Goal: Use online tool/utility: Utilize a website feature to perform a specific function

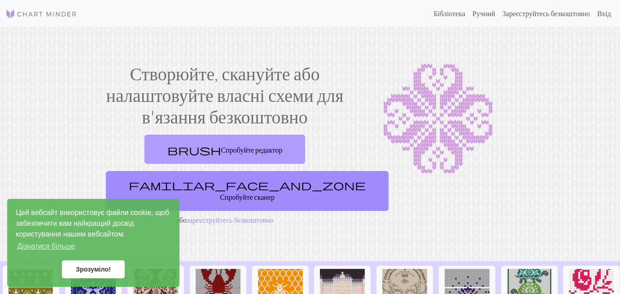
click at [195, 154] on span "brush" at bounding box center [194, 150] width 54 height 13
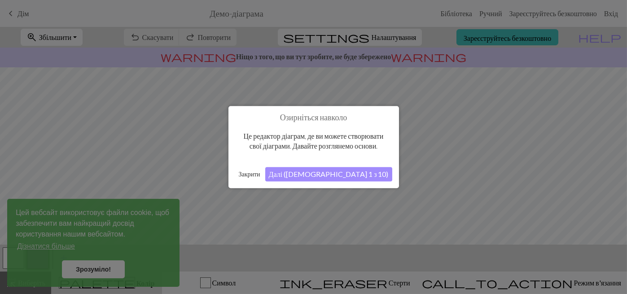
click at [334, 176] on font "Далі ([DEMOGRAPHIC_DATA] 1 з 10)" at bounding box center [329, 174] width 120 height 9
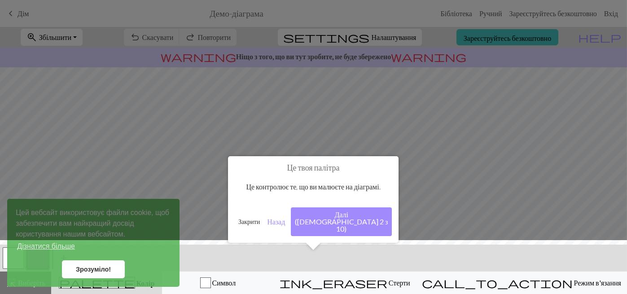
click at [354, 215] on font "Далі ([DEMOGRAPHIC_DATA] 2 з 10)" at bounding box center [341, 221] width 93 height 23
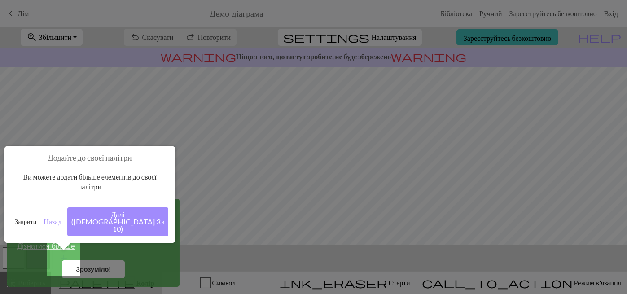
click at [122, 216] on font "Далі ([DEMOGRAPHIC_DATA] 3 з 10)" at bounding box center [117, 221] width 93 height 23
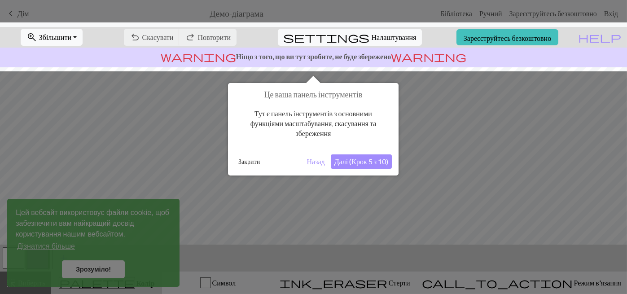
click at [344, 174] on div "Це ваша панель інструментів Тут є панель інструментів з основними функціями мас…" at bounding box center [313, 129] width 171 height 92
click at [355, 158] on font "Далі (Крок 5 з 10)" at bounding box center [361, 161] width 54 height 9
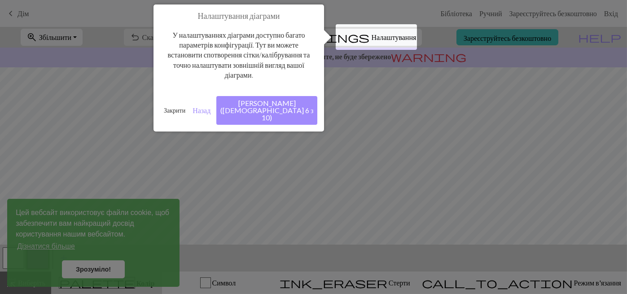
click at [295, 101] on font "[PERSON_NAME] ([DEMOGRAPHIC_DATA] 6 з 10)" at bounding box center [266, 110] width 93 height 23
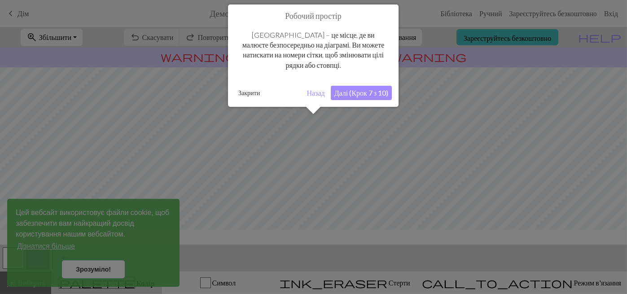
scroll to position [53, 0]
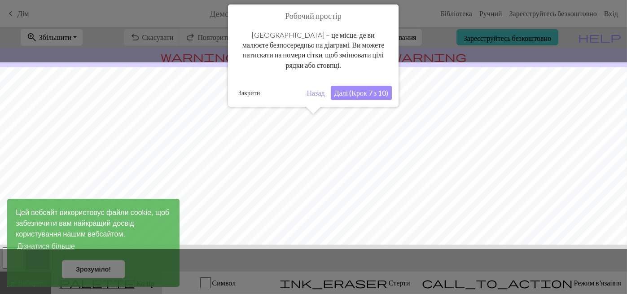
click at [358, 98] on button "Далі (Крок 7 з 10)" at bounding box center [361, 93] width 61 height 14
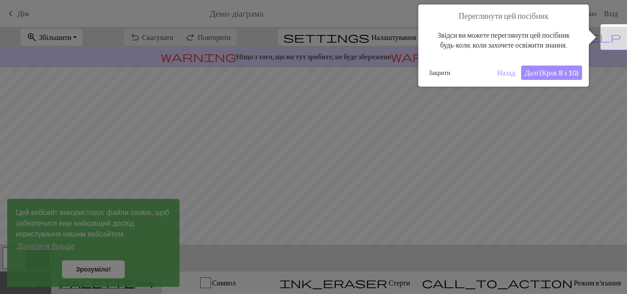
click at [542, 72] on font "Далі (Крок 8 з 10)" at bounding box center [552, 72] width 54 height 9
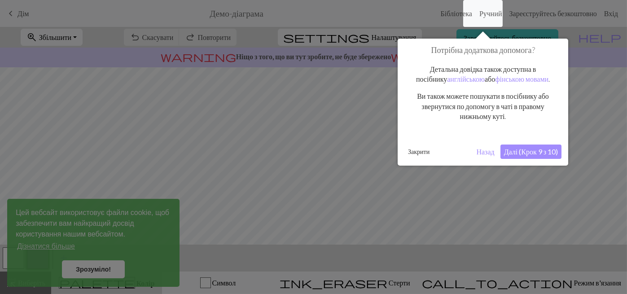
click at [519, 153] on font "Далі (Крок 9 з 10)" at bounding box center [531, 151] width 54 height 9
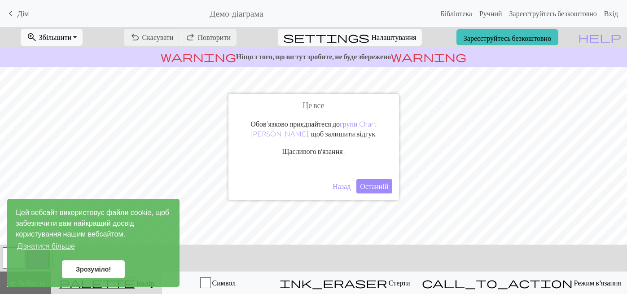
click at [339, 190] on font "Назад" at bounding box center [341, 186] width 18 height 9
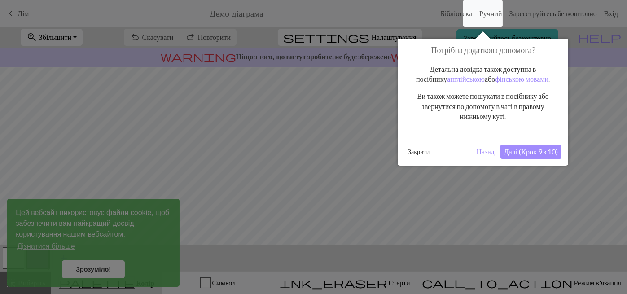
click at [508, 155] on font "Далі (Крок 9 з 10)" at bounding box center [531, 151] width 54 height 9
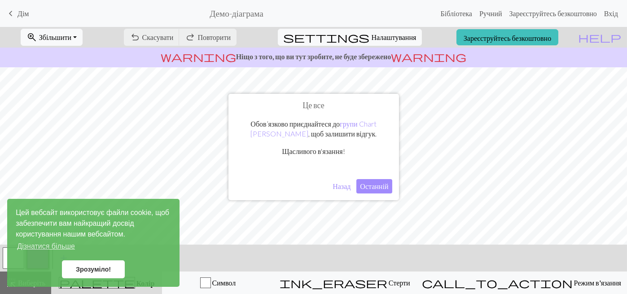
click at [373, 182] on font "Останній" at bounding box center [374, 186] width 28 height 9
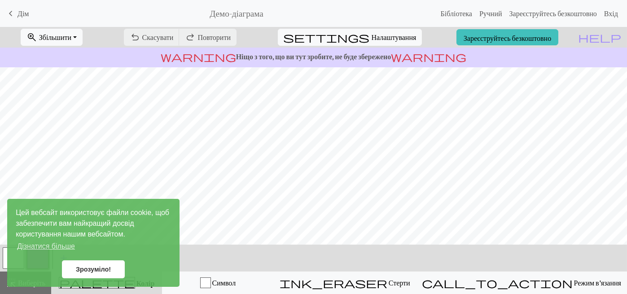
click at [195, 37] on div "undo Скасувати Скасувати redo Повторити Повторити" at bounding box center [180, 37] width 126 height 21
click at [87, 267] on font "Зрозуміло!" at bounding box center [93, 269] width 35 height 7
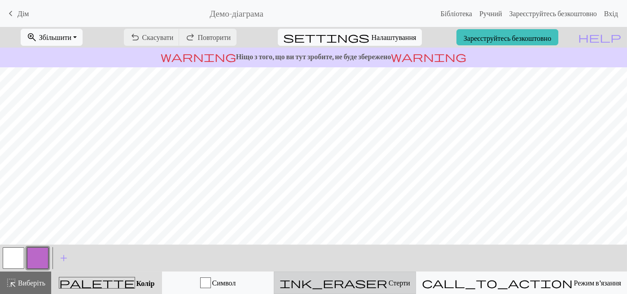
click at [387, 284] on span "ink_eraser" at bounding box center [334, 282] width 108 height 13
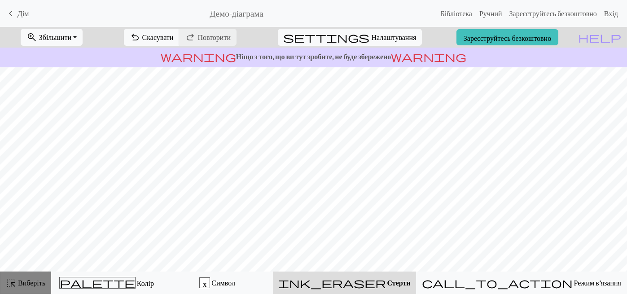
click at [19, 279] on font "Виберіть" at bounding box center [31, 282] width 27 height 9
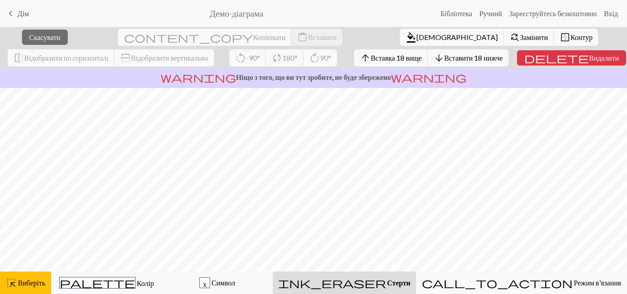
click at [389, 281] on div "ink_eraser [PERSON_NAME]" at bounding box center [344, 282] width 132 height 11
click at [393, 273] on button "ink_eraser [PERSON_NAME]" at bounding box center [344, 282] width 143 height 22
drag, startPoint x: 393, startPoint y: 273, endPoint x: 372, endPoint y: 276, distance: 21.3
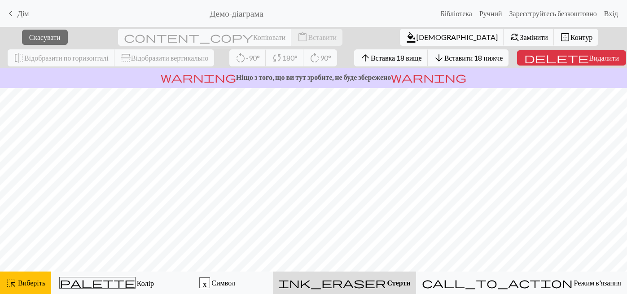
click at [372, 276] on button "ink_eraser [PERSON_NAME]" at bounding box center [344, 282] width 143 height 22
click at [371, 278] on div "ink_eraser [PERSON_NAME]" at bounding box center [344, 282] width 132 height 11
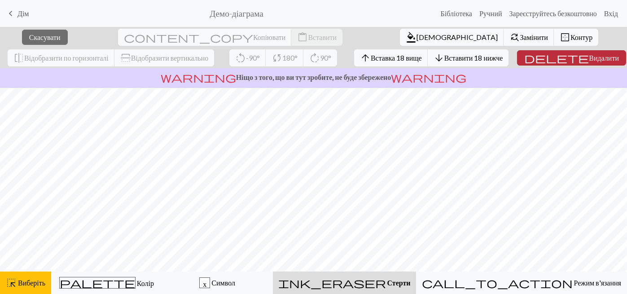
click at [570, 52] on button "delete Видалити" at bounding box center [571, 57] width 109 height 15
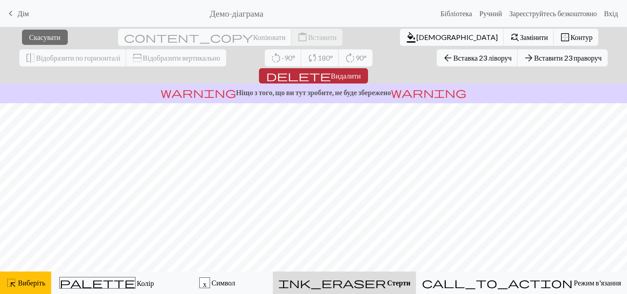
click at [361, 71] on font "Видалити" at bounding box center [346, 75] width 30 height 9
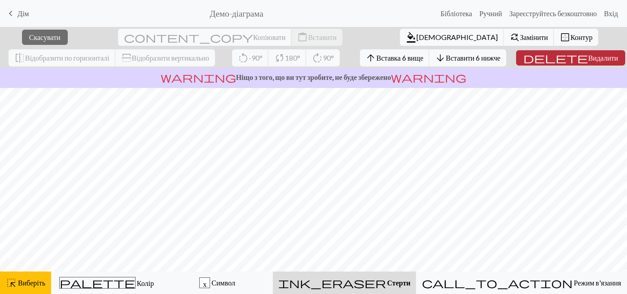
click at [550, 52] on span "delete" at bounding box center [555, 58] width 65 height 13
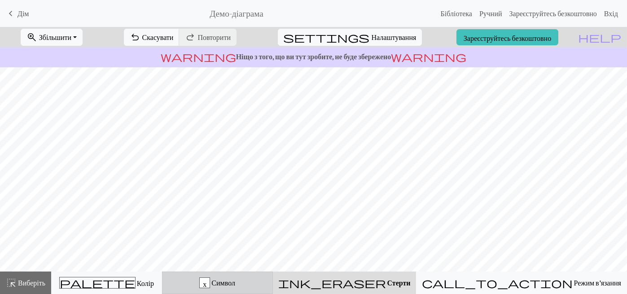
click at [235, 285] on span "Символ" at bounding box center [222, 282] width 25 height 9
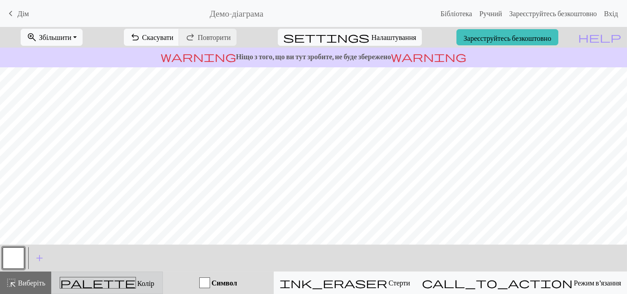
click at [140, 279] on div "palette Колір Колір" at bounding box center [107, 283] width 100 height 12
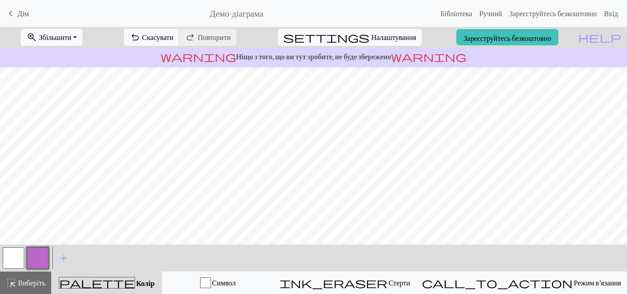
click at [44, 253] on button "button" at bounding box center [38, 258] width 22 height 22
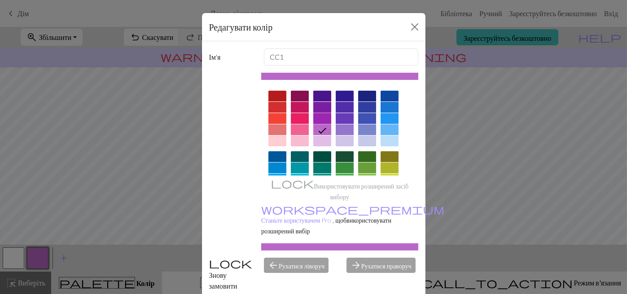
click at [321, 117] on div at bounding box center [322, 118] width 18 height 11
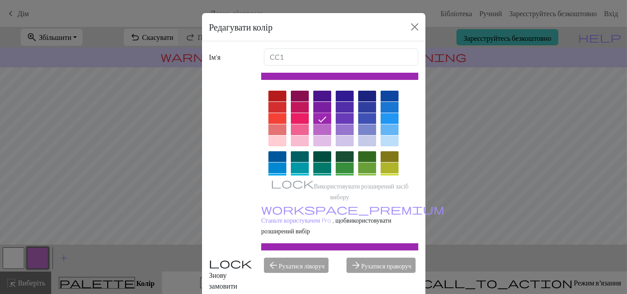
click at [321, 114] on icon at bounding box center [322, 119] width 11 height 11
click at [327, 105] on div at bounding box center [322, 107] width 18 height 11
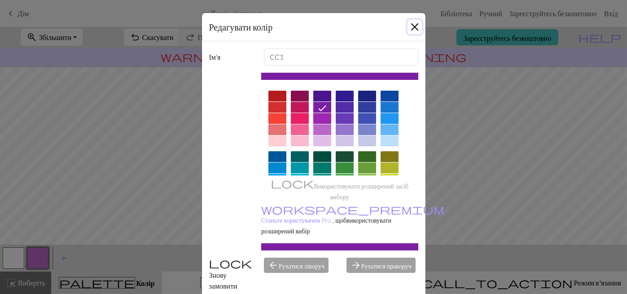
click at [414, 26] on button "Закрити" at bounding box center [414, 27] width 14 height 14
